Goal: Information Seeking & Learning: Learn about a topic

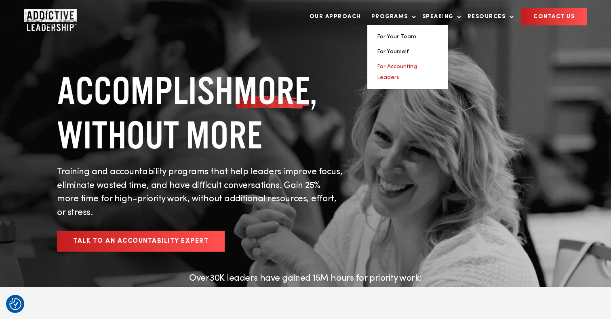
click at [390, 67] on link "For Accounting Leaders" at bounding box center [397, 72] width 40 height 17
click at [402, 65] on link "For Accounting Leaders" at bounding box center [397, 72] width 40 height 17
